Goal: Check status: Check status

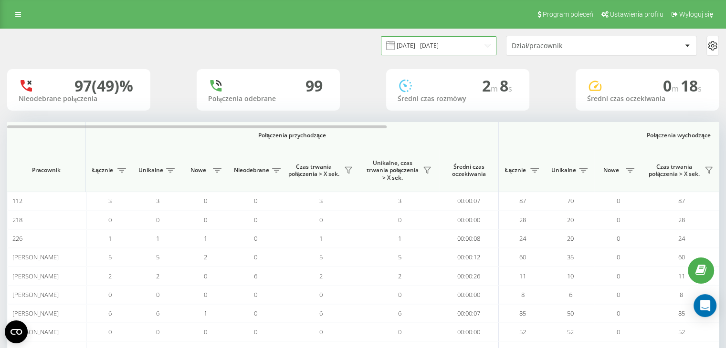
click at [482, 45] on input "[DATE] - [DATE]" at bounding box center [438, 45] width 115 height 19
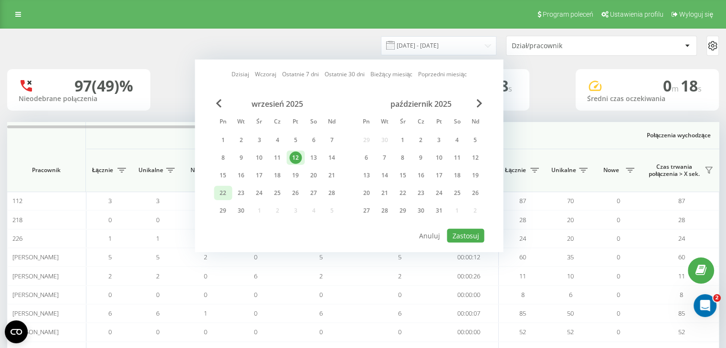
click at [220, 193] on div "22" at bounding box center [223, 193] width 12 height 12
click at [461, 234] on button "Zastosuj" at bounding box center [465, 236] width 37 height 14
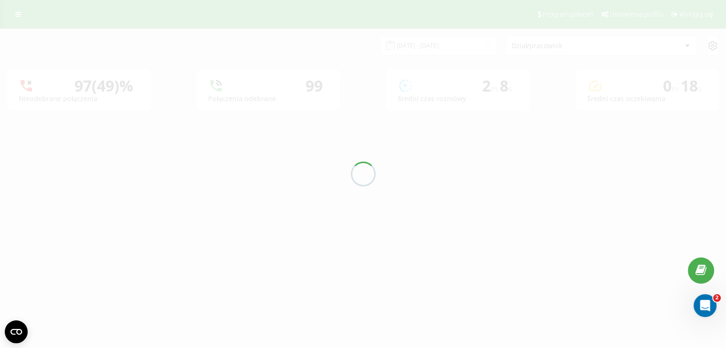
type input "[DATE] - [DATE]"
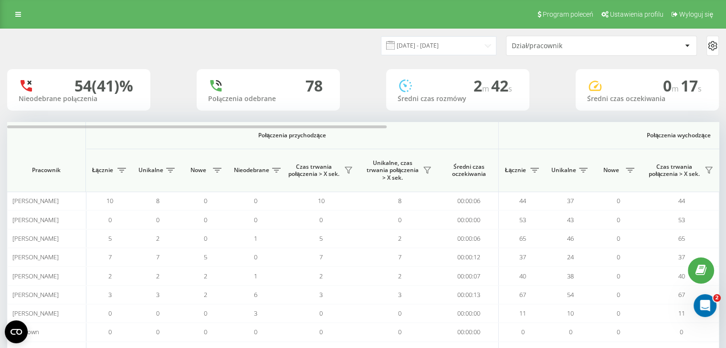
click at [564, 48] on div "Dział/pracownik" at bounding box center [569, 46] width 114 height 8
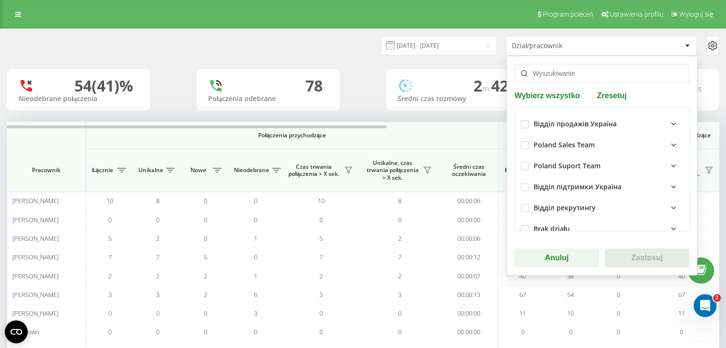
drag, startPoint x: 545, startPoint y: 77, endPoint x: 546, endPoint y: 68, distance: 9.1
click at [546, 75] on input "text" at bounding box center [601, 73] width 175 height 19
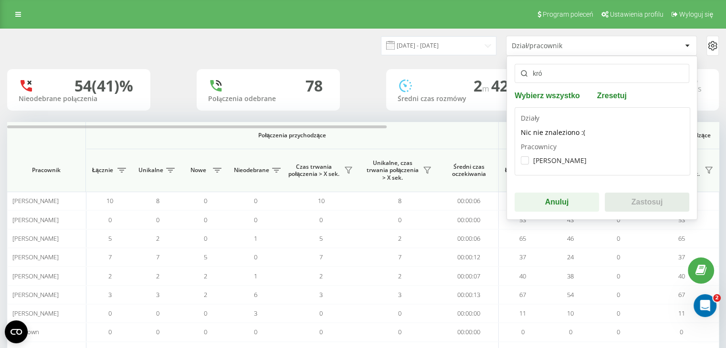
type input "kró"
click at [551, 156] on div "[PERSON_NAME]" at bounding box center [602, 161] width 163 height 18
click at [549, 163] on label "[PERSON_NAME]" at bounding box center [554, 161] width 66 height 8
checkbox input "true"
click at [628, 198] on button "Zastosuj" at bounding box center [647, 202] width 84 height 19
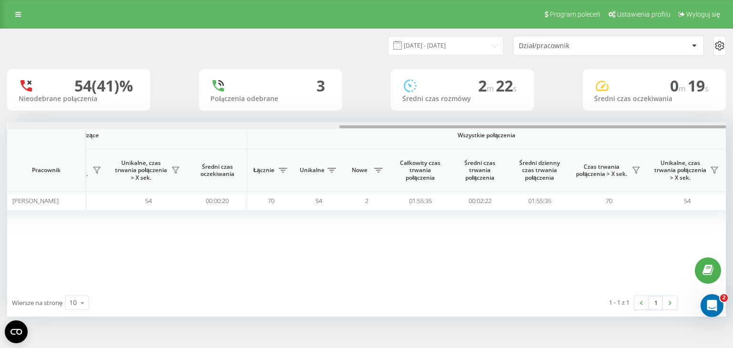
scroll to position [0, 613]
drag, startPoint x: 371, startPoint y: 126, endPoint x: 713, endPoint y: 114, distance: 341.9
click at [713, 114] on div "[DATE] - [DATE] Dział/pracownik 54 (41)% Nieodebrane połączenia 3 Połączenia od…" at bounding box center [366, 173] width 719 height 288
